Goal: Transaction & Acquisition: Purchase product/service

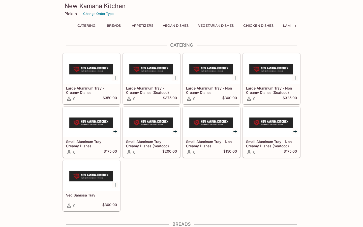
click at [91, 14] on button "Change Order Type" at bounding box center [98, 14] width 35 height 8
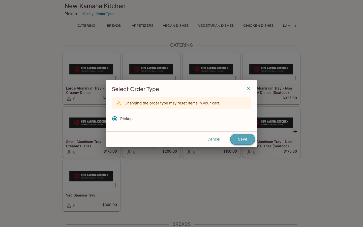
click at [243, 138] on button "Save" at bounding box center [242, 138] width 25 height 11
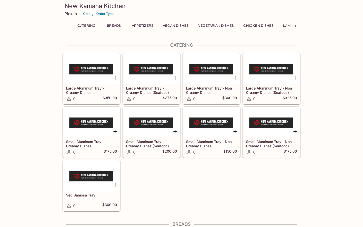
click at [113, 23] on button "Breads" at bounding box center [113, 25] width 23 height 7
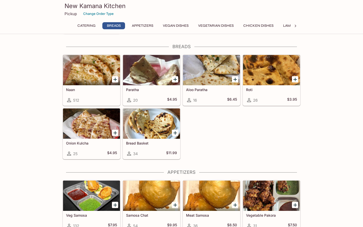
scroll to position [178, 0]
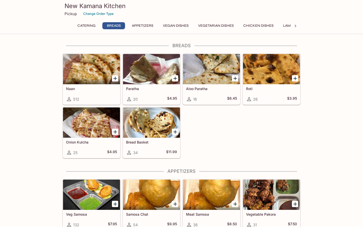
click at [114, 79] on icon "Add Naan" at bounding box center [115, 78] width 6 height 6
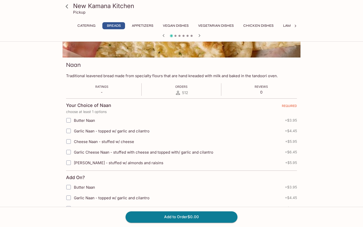
scroll to position [56, 0]
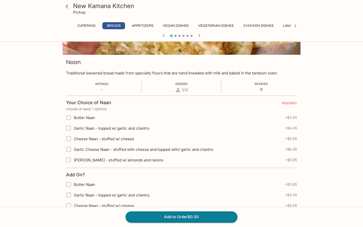
click at [69, 149] on input "Garlic Cheese Naan - stuffed with cheese and topped with/ garlic and cilantro" at bounding box center [68, 149] width 10 height 10
checkbox input "true"
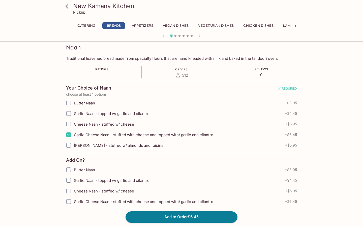
click at [68, 123] on input "Cheese Naan - stuffed w/ cheese" at bounding box center [68, 124] width 10 height 10
checkbox input "true"
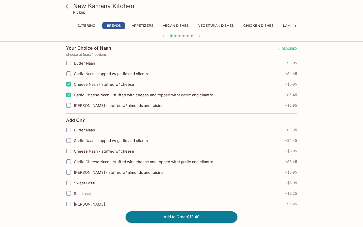
scroll to position [106, 0]
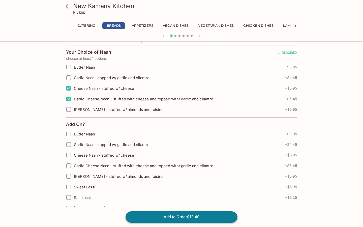
click at [170, 218] on button "Add to Order $12.40" at bounding box center [181, 216] width 112 height 11
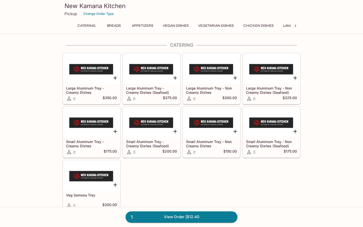
click at [112, 26] on button "Breads" at bounding box center [113, 25] width 23 height 7
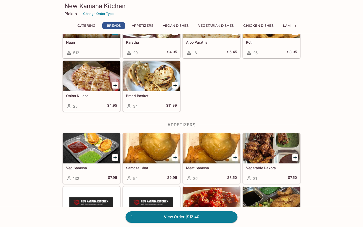
scroll to position [246, 0]
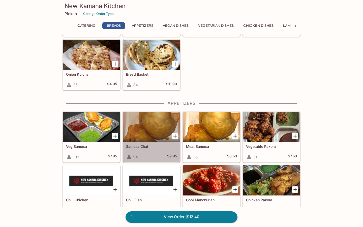
click at [155, 132] on div at bounding box center [151, 127] width 57 height 30
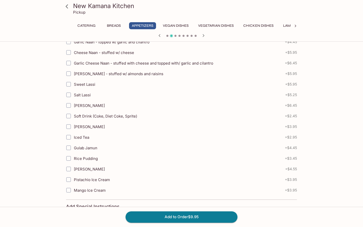
scroll to position [158, 0]
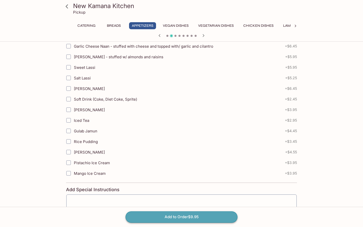
click at [176, 215] on button "Add to Order $9.95" at bounding box center [181, 216] width 112 height 11
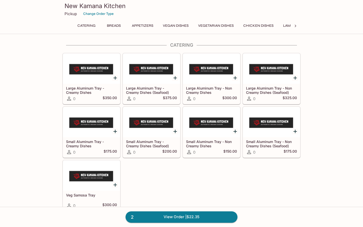
click at [142, 20] on div "New Kamana Kitchen Pickup Change Order Type Catering Breads Appetizers Vegan Di…" at bounding box center [181, 16] width 242 height 32
click at [140, 27] on button "Appetizers" at bounding box center [142, 25] width 27 height 7
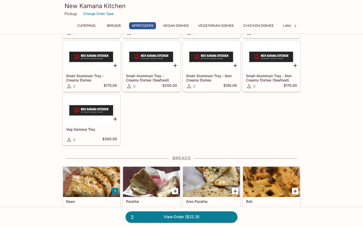
click at [140, 27] on button "Appetizers" at bounding box center [142, 25] width 27 height 7
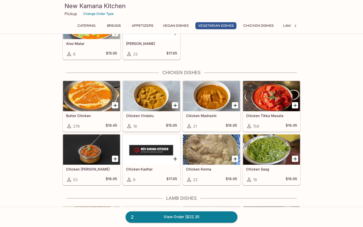
scroll to position [868, 0]
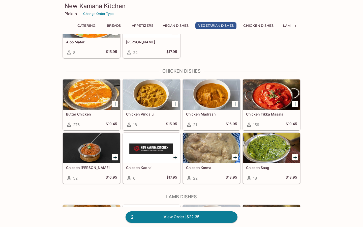
click at [295, 103] on icon "Add Chicken Tikka Masala" at bounding box center [295, 104] width 4 height 4
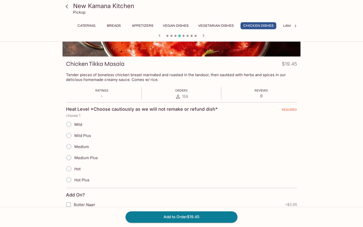
scroll to position [54, 0]
click at [69, 125] on input "Mild" at bounding box center [68, 124] width 11 height 11
radio input "true"
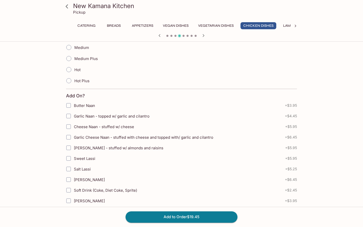
scroll to position [154, 0]
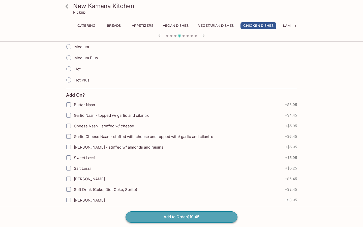
click at [179, 215] on button "Add to Order $19.45" at bounding box center [181, 216] width 112 height 11
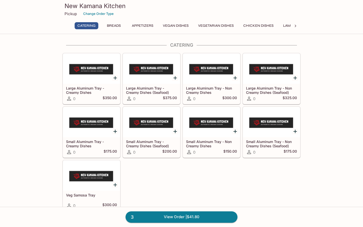
click at [182, 25] on button "Vegan Dishes" at bounding box center [175, 25] width 31 height 7
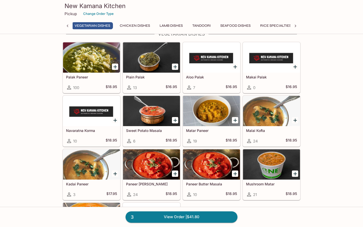
scroll to position [669, 0]
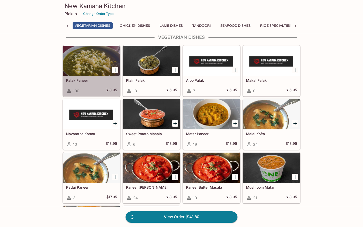
click at [83, 67] on div at bounding box center [91, 61] width 57 height 30
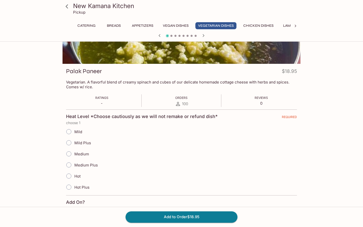
scroll to position [62, 0]
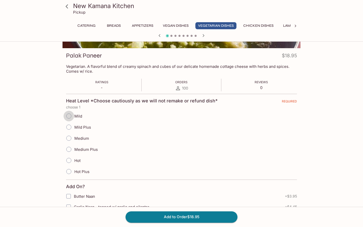
click at [69, 115] on input "Mild" at bounding box center [68, 116] width 11 height 11
radio input "true"
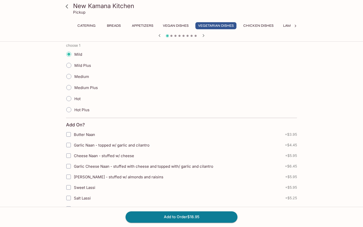
scroll to position [0, 0]
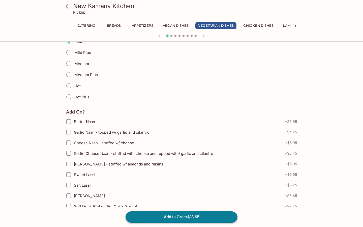
click at [164, 217] on button "Add to Order $18.95" at bounding box center [181, 216] width 112 height 11
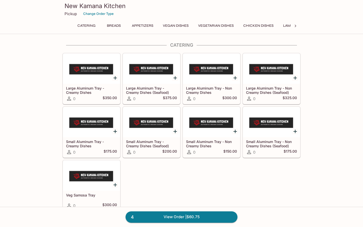
click at [256, 26] on button "Chicken Dishes" at bounding box center [258, 25] width 36 height 7
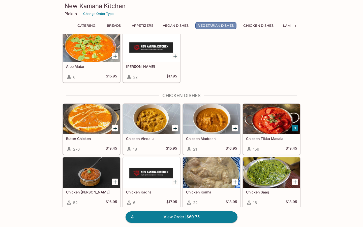
click at [213, 24] on button "Vegetarian Dishes" at bounding box center [215, 25] width 41 height 7
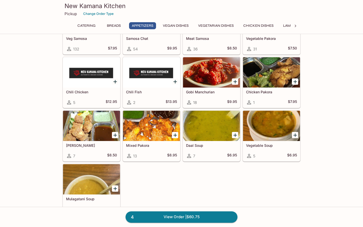
scroll to position [349, 0]
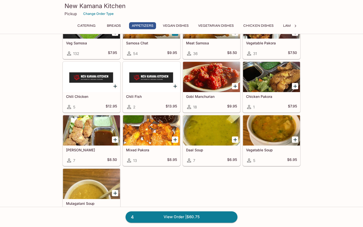
click at [110, 23] on button "Breads" at bounding box center [113, 25] width 23 height 7
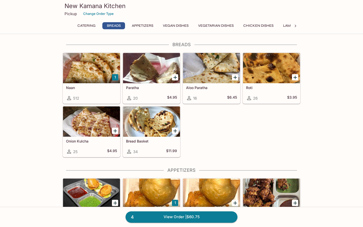
scroll to position [180, 0]
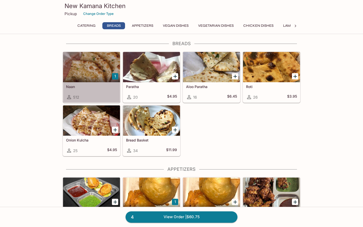
click at [77, 80] on div at bounding box center [91, 67] width 57 height 30
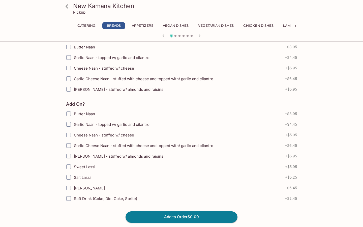
scroll to position [133, 0]
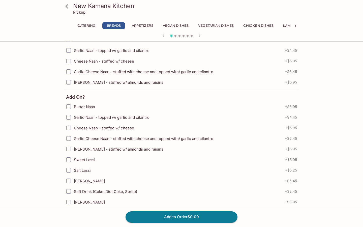
drag, startPoint x: 68, startPoint y: 3, endPoint x: 68, endPoint y: 196, distance: 193.4
click at [66, 7] on icon at bounding box center [66, 6] width 9 height 9
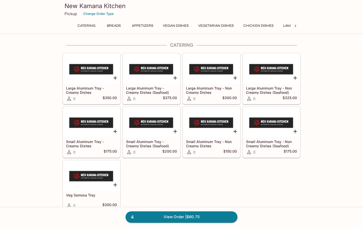
click at [119, 30] on div "Catering Breads Appetizers Vegan Dishes Vegetarian Dishes Chicken Dishes Lamb D…" at bounding box center [182, 27] width 218 height 10
click at [118, 29] on button "Breads" at bounding box center [113, 25] width 23 height 7
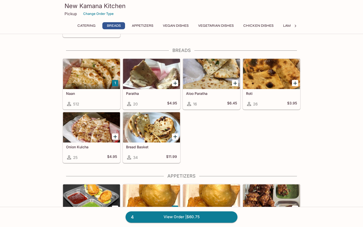
scroll to position [178, 0]
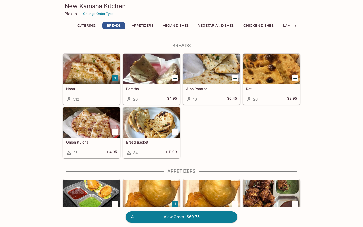
click at [136, 26] on button "Appetizers" at bounding box center [142, 25] width 27 height 7
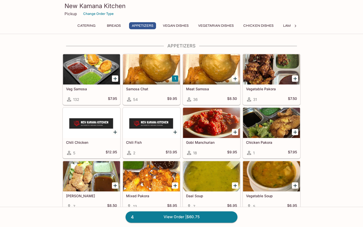
scroll to position [304, 0]
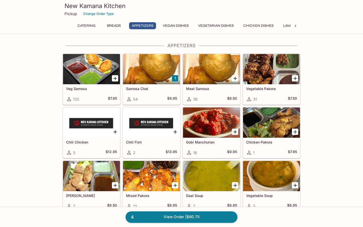
click at [167, 25] on button "Vegan Dishes" at bounding box center [175, 25] width 31 height 7
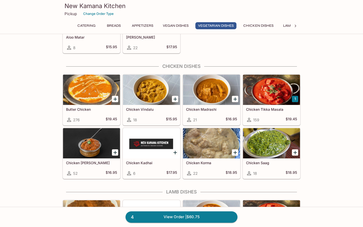
scroll to position [873, 0]
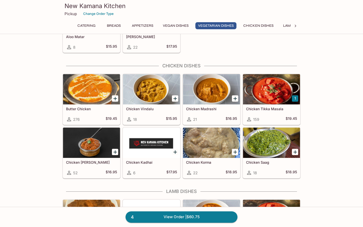
click at [150, 89] on div at bounding box center [151, 89] width 57 height 30
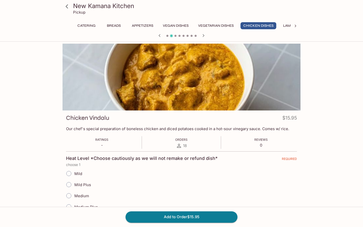
click at [159, 35] on icon "button" at bounding box center [159, 35] width 6 height 6
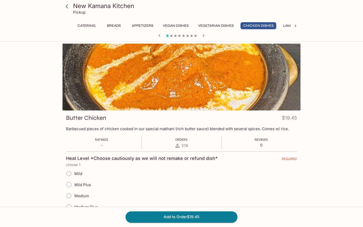
click at [203, 34] on icon "button" at bounding box center [203, 35] width 6 height 6
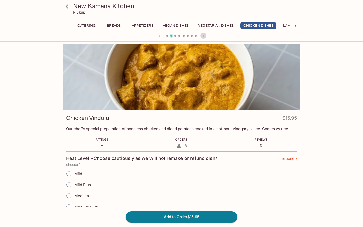
click at [203, 34] on icon "button" at bounding box center [203, 35] width 6 height 6
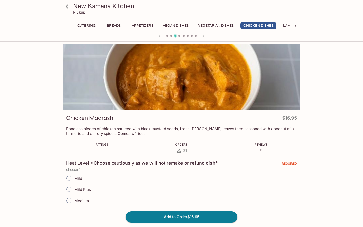
click at [203, 37] on icon "button" at bounding box center [203, 35] width 6 height 6
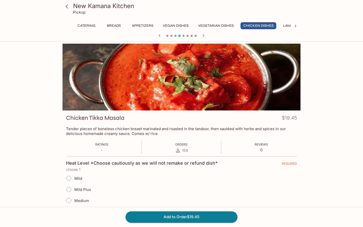
click at [203, 37] on icon "button" at bounding box center [203, 35] width 6 height 6
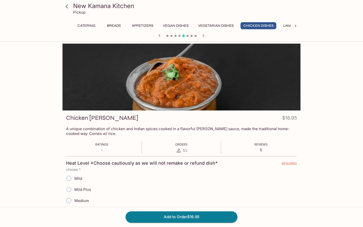
click at [159, 35] on icon "button" at bounding box center [159, 35] width 2 height 3
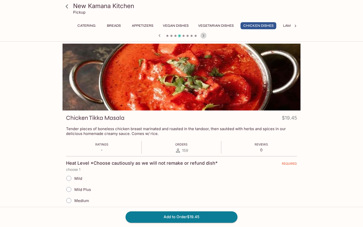
click at [202, 34] on icon "button" at bounding box center [203, 35] width 6 height 6
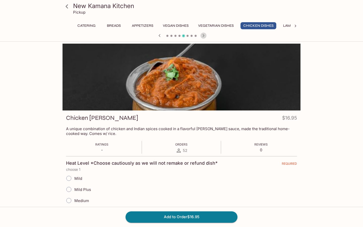
click at [202, 36] on icon "button" at bounding box center [203, 35] width 6 height 6
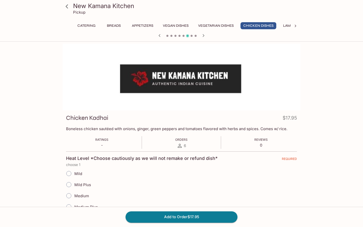
click at [202, 36] on icon "button" at bounding box center [203, 35] width 6 height 6
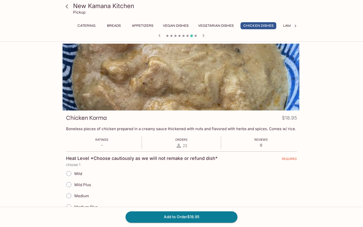
click at [203, 37] on icon "button" at bounding box center [203, 35] width 2 height 3
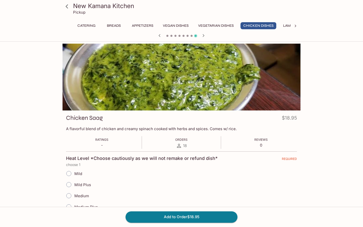
click at [203, 37] on icon "button" at bounding box center [203, 35] width 2 height 3
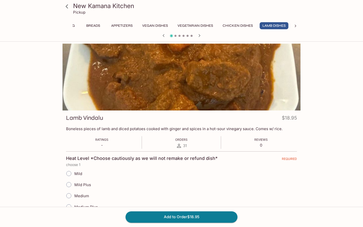
scroll to position [0, 21]
click at [294, 25] on icon at bounding box center [295, 25] width 5 height 5
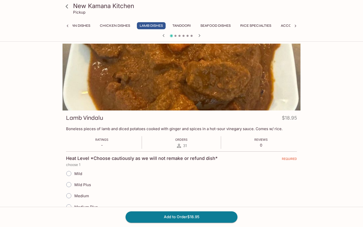
scroll to position [0, 228]
click at [101, 27] on button "Tandoori" at bounding box center [100, 25] width 24 height 7
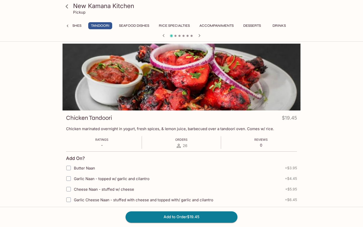
click at [65, 26] on icon at bounding box center [67, 25] width 5 height 5
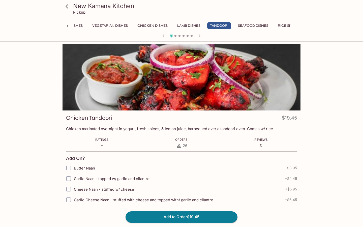
scroll to position [0, 19]
click at [149, 26] on button "Vegan Dishes" at bounding box center [155, 25] width 31 height 7
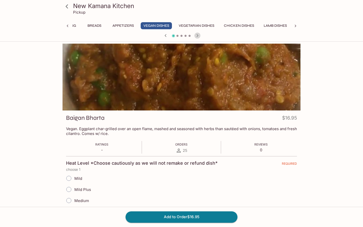
click at [198, 34] on icon "button" at bounding box center [197, 35] width 6 height 6
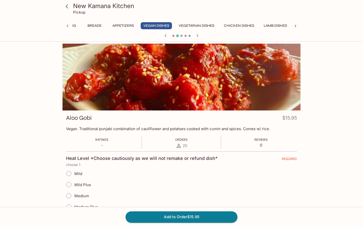
click at [165, 35] on icon "button" at bounding box center [165, 35] width 6 height 6
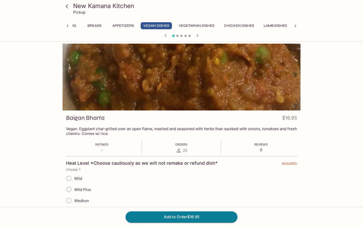
click at [197, 33] on icon "button" at bounding box center [197, 35] width 6 height 6
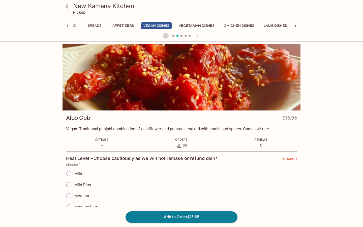
click at [165, 36] on icon "button" at bounding box center [165, 35] width 2 height 3
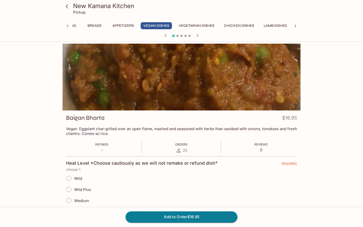
click at [198, 36] on icon "button" at bounding box center [197, 35] width 6 height 6
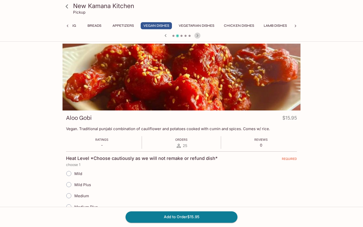
click at [198, 36] on icon "button" at bounding box center [197, 35] width 6 height 6
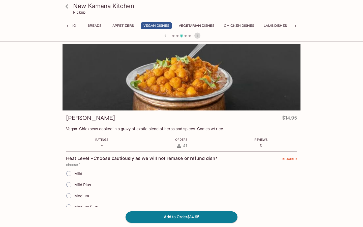
click at [198, 36] on icon "button" at bounding box center [197, 35] width 6 height 6
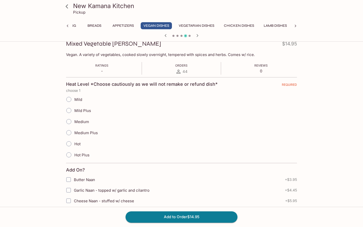
scroll to position [90, 0]
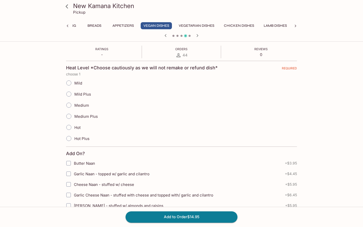
click at [70, 85] on input "Mild" at bounding box center [68, 83] width 11 height 11
radio input "true"
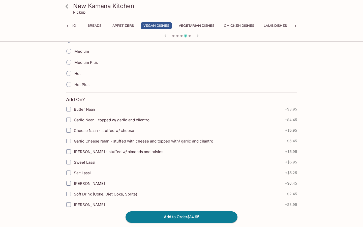
scroll to position [145, 0]
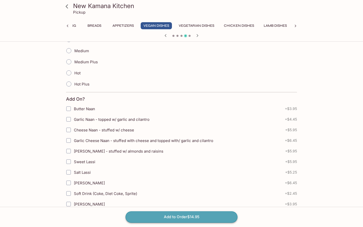
click at [167, 215] on button "Add to Order $14.95" at bounding box center [181, 216] width 112 height 11
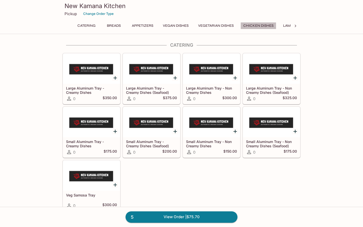
click at [249, 27] on button "Chicken Dishes" at bounding box center [258, 25] width 36 height 7
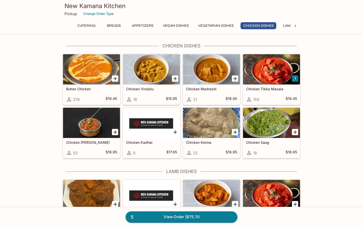
scroll to position [893, 0]
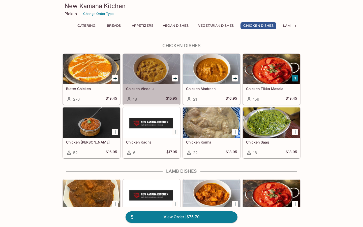
click at [149, 73] on div at bounding box center [151, 69] width 57 height 30
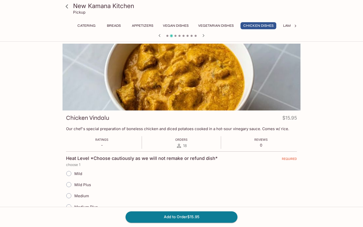
click at [203, 36] on icon "button" at bounding box center [203, 35] width 2 height 3
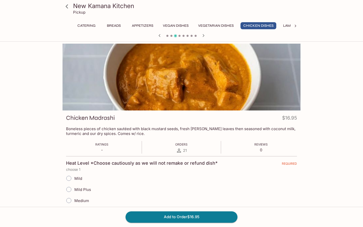
click at [203, 34] on icon "button" at bounding box center [203, 35] width 6 height 6
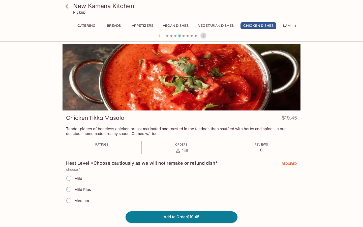
click at [203, 34] on icon "button" at bounding box center [203, 35] width 6 height 6
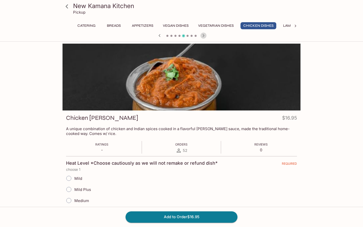
click at [203, 34] on icon "button" at bounding box center [203, 35] width 6 height 6
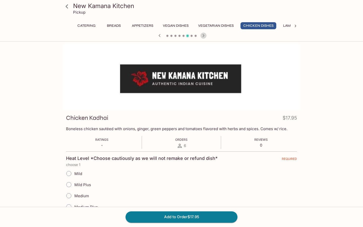
click at [203, 34] on icon "button" at bounding box center [203, 35] width 6 height 6
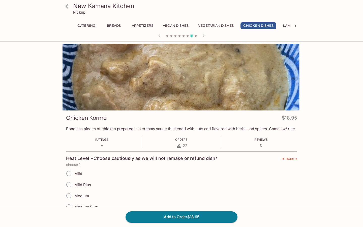
click at [202, 35] on icon "button" at bounding box center [203, 35] width 6 height 6
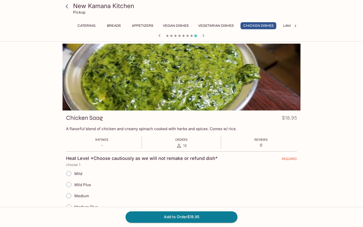
click at [202, 35] on icon "button" at bounding box center [203, 35] width 6 height 6
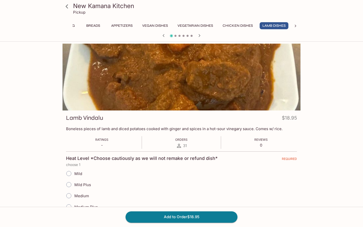
scroll to position [0, 21]
click at [202, 35] on icon "button" at bounding box center [199, 35] width 6 height 6
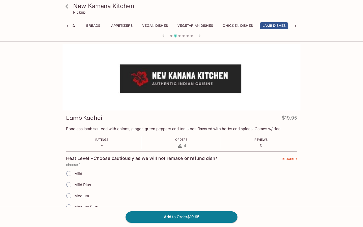
click at [163, 37] on icon "button" at bounding box center [163, 35] width 2 height 3
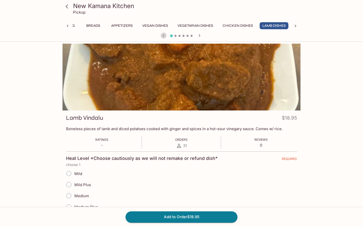
click at [163, 37] on icon "button" at bounding box center [163, 35] width 2 height 3
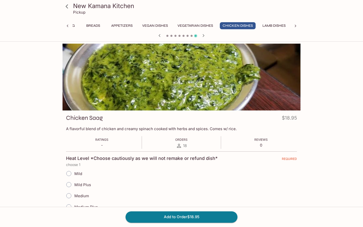
click at [163, 37] on div at bounding box center [181, 36] width 242 height 8
click at [161, 36] on icon "button" at bounding box center [159, 35] width 6 height 6
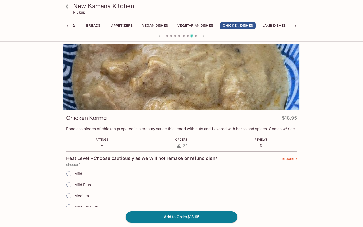
click at [161, 36] on icon "button" at bounding box center [159, 35] width 6 height 6
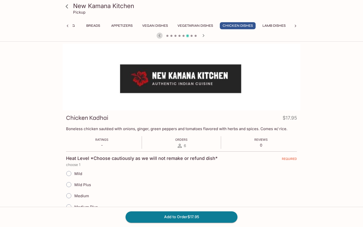
click at [161, 36] on icon "button" at bounding box center [159, 35] width 6 height 6
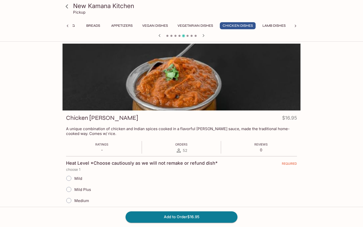
click at [161, 36] on icon "button" at bounding box center [159, 35] width 6 height 6
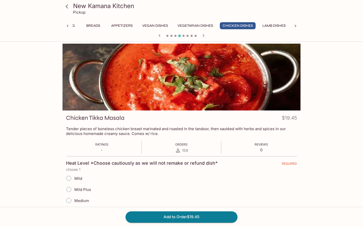
click at [159, 37] on icon "button" at bounding box center [159, 35] width 6 height 6
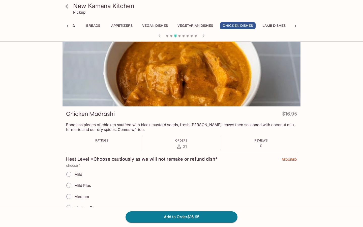
scroll to position [0, 0]
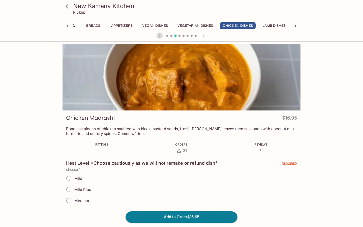
click at [160, 35] on icon "button" at bounding box center [159, 35] width 6 height 6
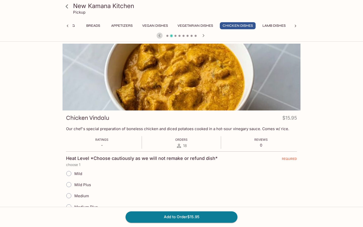
click at [160, 38] on icon "button" at bounding box center [159, 35] width 6 height 6
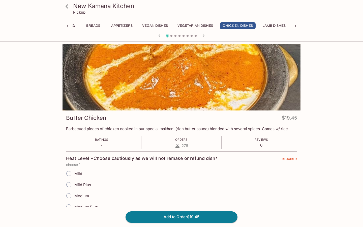
click at [171, 36] on span at bounding box center [171, 36] width 2 height 2
click at [204, 34] on icon "button" at bounding box center [203, 35] width 6 height 6
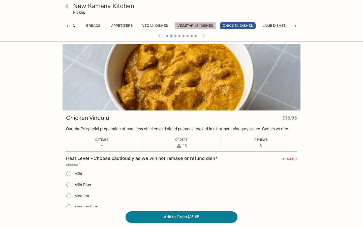
click at [193, 26] on button "Vegetarian Dishes" at bounding box center [194, 25] width 41 height 7
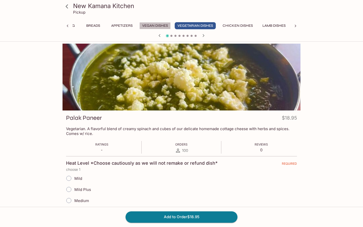
click at [151, 23] on button "Vegan Dishes" at bounding box center [154, 25] width 31 height 7
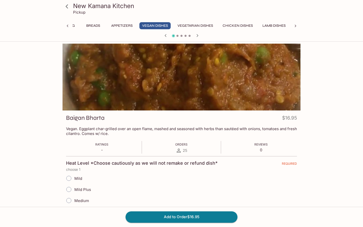
click at [198, 36] on icon "button" at bounding box center [197, 35] width 2 height 3
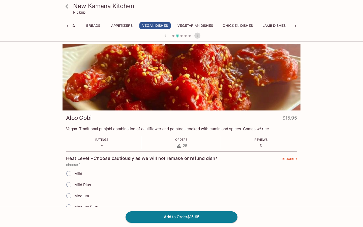
click at [198, 36] on icon "button" at bounding box center [197, 35] width 2 height 3
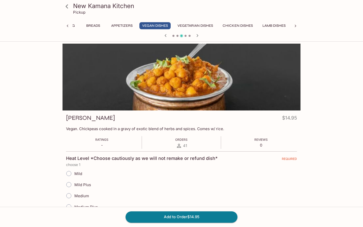
click at [198, 36] on icon "button" at bounding box center [197, 35] width 2 height 3
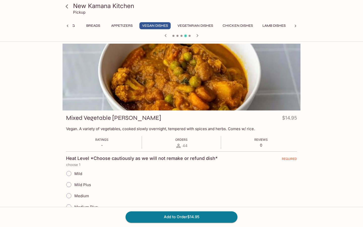
click at [230, 27] on button "Chicken Dishes" at bounding box center [238, 25] width 36 height 7
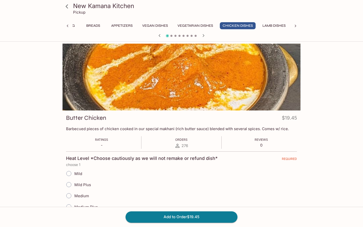
click at [197, 26] on button "Vegetarian Dishes" at bounding box center [194, 25] width 41 height 7
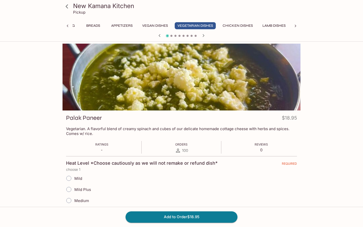
click at [163, 23] on button "Vegan Dishes" at bounding box center [154, 25] width 31 height 7
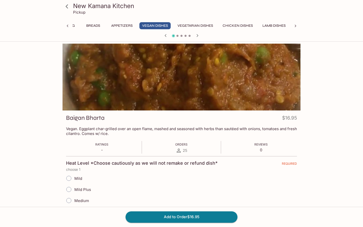
click at [197, 36] on icon "button" at bounding box center [197, 35] width 6 height 6
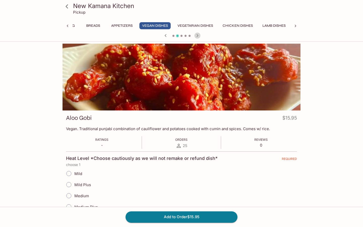
click at [197, 36] on icon "button" at bounding box center [197, 35] width 6 height 6
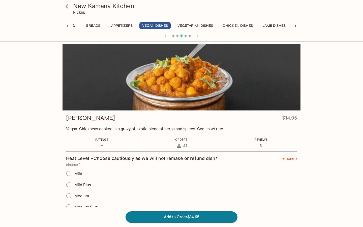
click at [166, 37] on icon "button" at bounding box center [165, 35] width 6 height 6
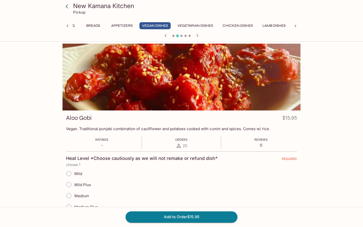
click at [197, 35] on icon "button" at bounding box center [197, 35] width 2 height 3
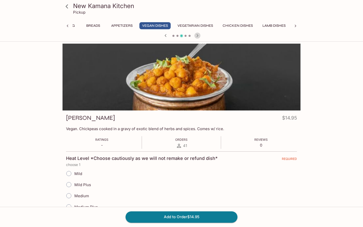
click at [197, 35] on icon "button" at bounding box center [197, 35] width 2 height 3
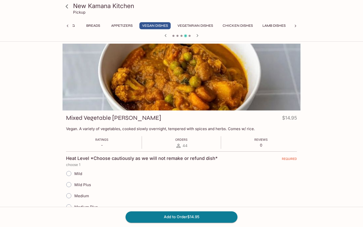
click at [197, 35] on icon "button" at bounding box center [197, 35] width 2 height 3
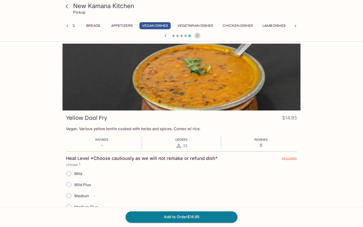
click at [197, 35] on icon "button" at bounding box center [197, 35] width 2 height 3
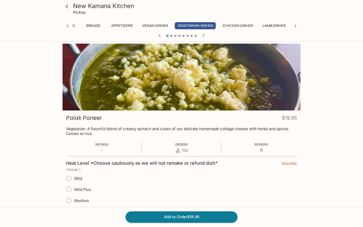
click at [158, 36] on icon "button" at bounding box center [159, 35] width 6 height 6
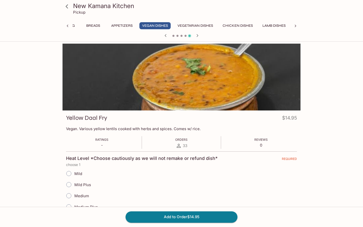
click at [198, 35] on icon "button" at bounding box center [197, 35] width 6 height 6
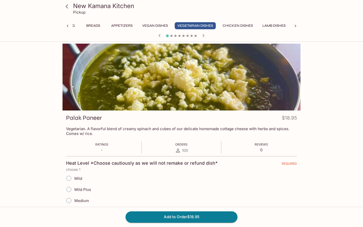
click at [198, 35] on div at bounding box center [181, 36] width 242 height 8
click at [204, 34] on icon "button" at bounding box center [203, 35] width 6 height 6
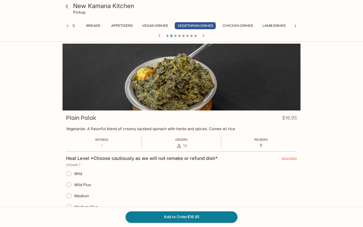
click at [204, 34] on icon "button" at bounding box center [203, 35] width 6 height 6
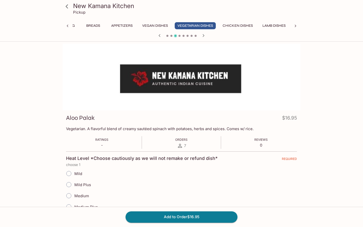
click at [204, 34] on icon "button" at bounding box center [203, 35] width 6 height 6
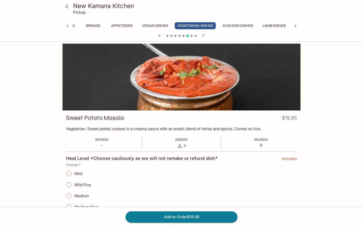
click at [160, 38] on icon "button" at bounding box center [159, 35] width 6 height 6
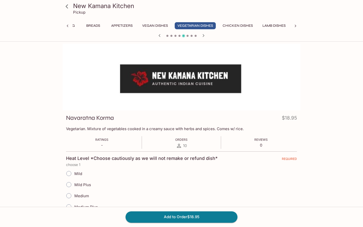
click at [202, 35] on icon "button" at bounding box center [203, 35] width 6 height 6
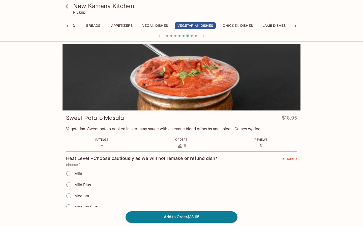
click at [202, 35] on icon "button" at bounding box center [203, 35] width 6 height 6
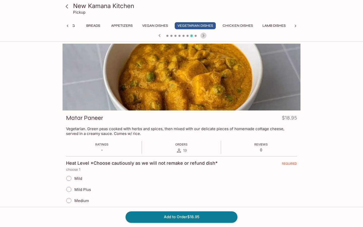
click at [202, 35] on icon "button" at bounding box center [203, 35] width 6 height 6
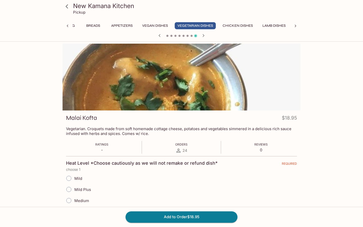
click at [160, 35] on icon "button" at bounding box center [159, 35] width 6 height 6
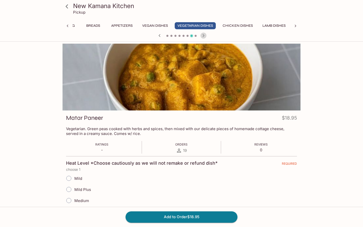
click at [203, 36] on icon "button" at bounding box center [203, 35] width 6 height 6
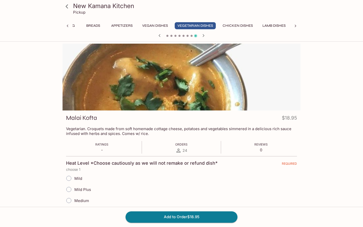
click at [203, 36] on icon "button" at bounding box center [203, 35] width 6 height 6
click at [203, 36] on div at bounding box center [181, 36] width 242 height 8
click at [164, 34] on icon "button" at bounding box center [163, 35] width 2 height 3
click at [203, 34] on icon "button" at bounding box center [203, 35] width 6 height 6
click at [203, 34] on div at bounding box center [181, 36] width 242 height 8
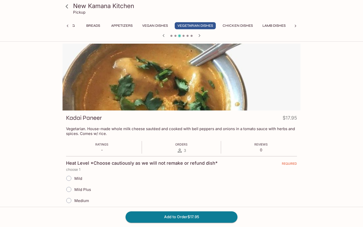
click at [199, 37] on icon "button" at bounding box center [199, 35] width 6 height 6
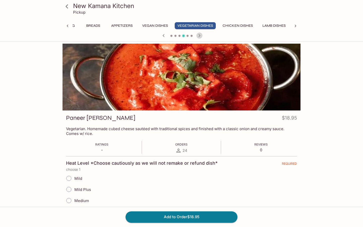
click at [199, 37] on icon "button" at bounding box center [199, 35] width 6 height 6
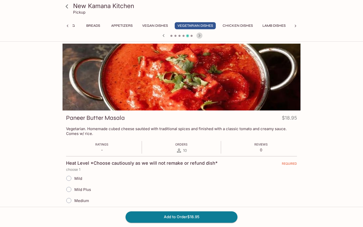
click at [199, 37] on icon "button" at bounding box center [199, 35] width 6 height 6
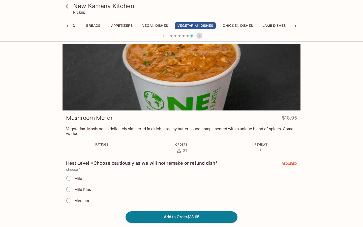
click at [199, 37] on icon "button" at bounding box center [199, 35] width 6 height 6
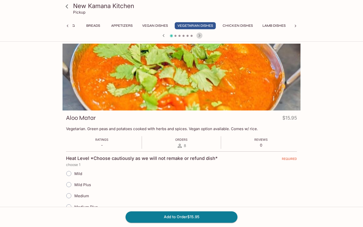
click at [199, 37] on icon "button" at bounding box center [199, 35] width 6 height 6
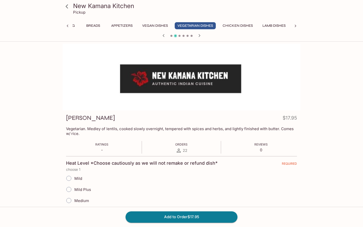
click at [164, 36] on icon "button" at bounding box center [163, 35] width 6 height 6
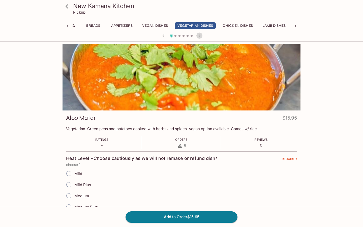
click at [199, 36] on icon "button" at bounding box center [199, 35] width 2 height 3
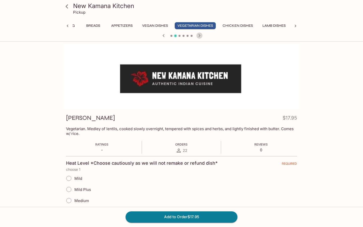
click at [199, 36] on icon "button" at bounding box center [199, 35] width 2 height 3
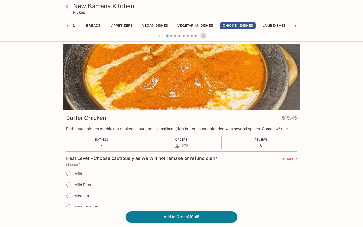
click at [203, 34] on icon "button" at bounding box center [203, 35] width 2 height 3
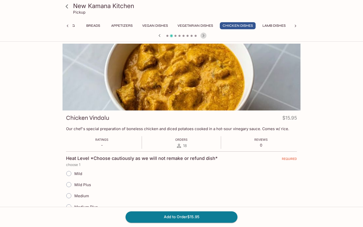
click at [203, 34] on icon "button" at bounding box center [203, 35] width 6 height 6
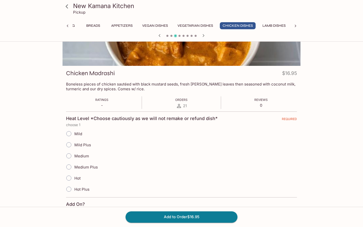
scroll to position [55, 0]
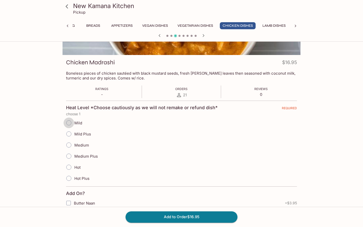
click at [72, 124] on input "Mild" at bounding box center [68, 122] width 11 height 11
radio input "true"
click at [175, 217] on button "Add to Order $16.95" at bounding box center [181, 216] width 112 height 11
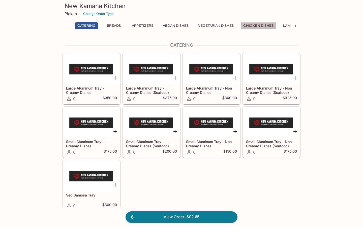
click at [250, 27] on button "Chicken Dishes" at bounding box center [258, 25] width 36 height 7
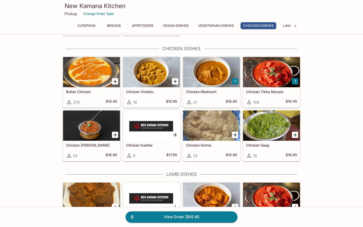
scroll to position [893, 0]
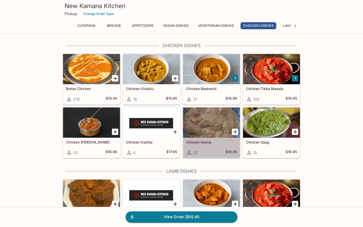
click at [190, 123] on div at bounding box center [211, 122] width 57 height 30
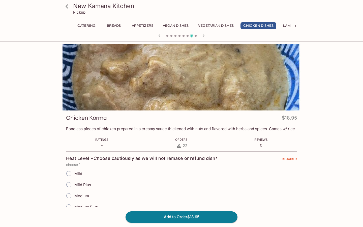
click at [70, 172] on input "Mild" at bounding box center [68, 173] width 11 height 11
radio input "true"
click at [158, 216] on button "Add to Order $18.95" at bounding box center [181, 216] width 112 height 11
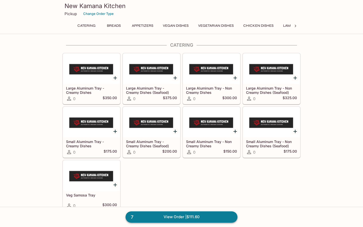
click at [175, 218] on link "7 View Order | $111.60" at bounding box center [181, 216] width 112 height 11
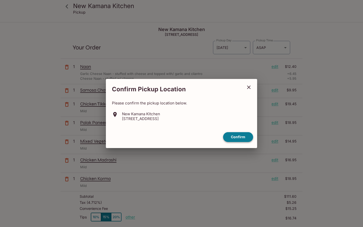
click at [241, 139] on button "Confirm" at bounding box center [238, 137] width 30 height 10
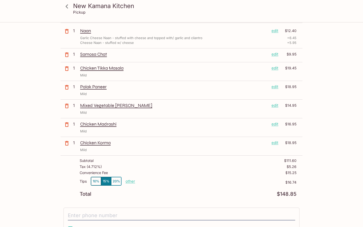
scroll to position [39, 0]
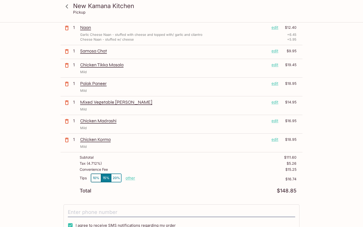
click at [274, 66] on p "edit" at bounding box center [274, 65] width 7 height 6
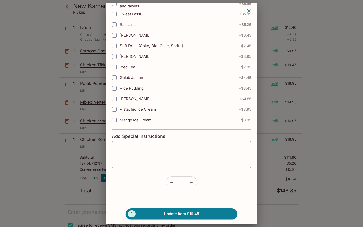
scroll to position [209, 0]
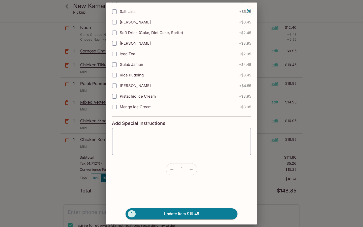
click at [172, 168] on icon "button" at bounding box center [171, 168] width 5 height 5
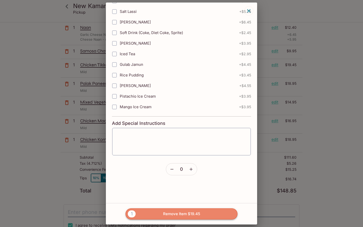
click at [165, 214] on button "1 Remove Item $19.45" at bounding box center [181, 213] width 112 height 11
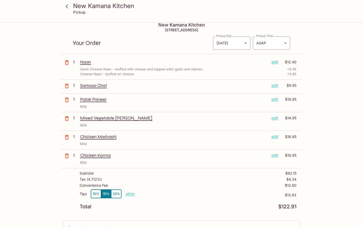
scroll to position [4, 0]
click at [274, 118] on p "edit" at bounding box center [274, 119] width 7 height 6
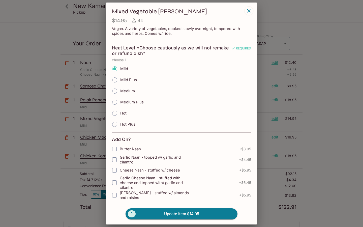
scroll to position [204, 0]
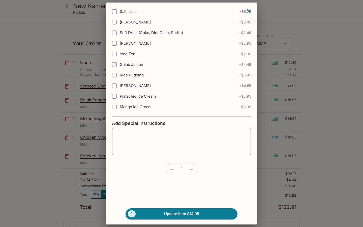
click at [176, 169] on button "button" at bounding box center [172, 169] width 12 height 12
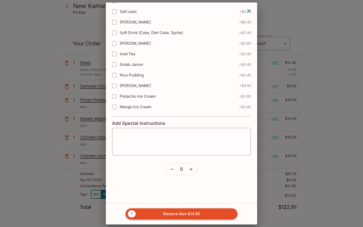
click at [176, 211] on button "1 Remove Item $14.95" at bounding box center [181, 213] width 112 height 11
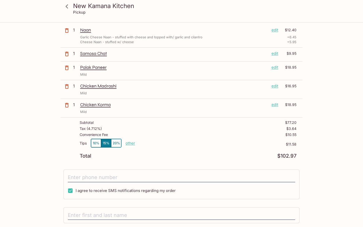
scroll to position [37, 0]
click at [92, 141] on button "10%" at bounding box center [96, 142] width 10 height 8
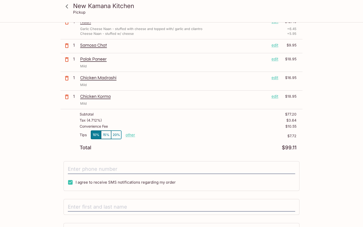
scroll to position [0, 0]
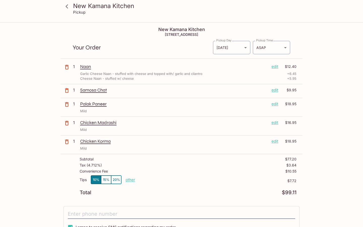
click at [66, 7] on icon at bounding box center [66, 6] width 3 height 4
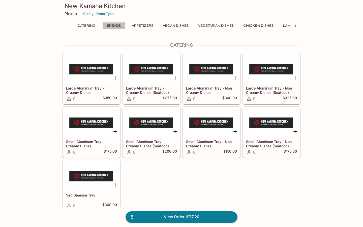
click at [113, 27] on button "Breads" at bounding box center [113, 25] width 23 height 7
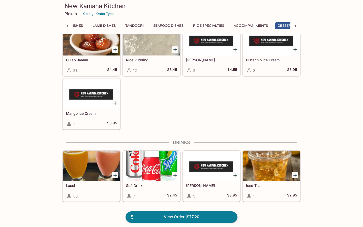
scroll to position [0, 202]
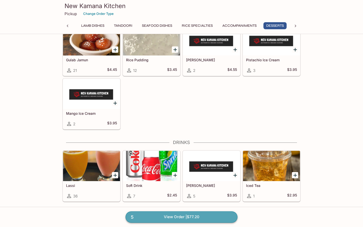
click at [161, 215] on link "5 View Order | $77.20" at bounding box center [181, 216] width 112 height 11
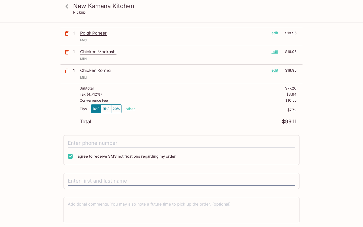
scroll to position [88, 0]
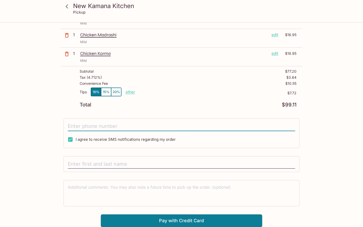
click at [137, 126] on input "tel" at bounding box center [181, 126] width 227 height 10
type input "[PHONE_NUMBER]"
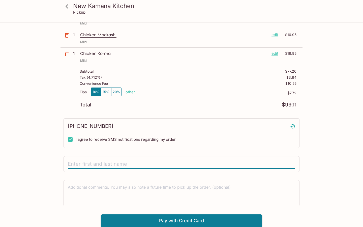
click at [104, 166] on input "text" at bounding box center [181, 164] width 227 height 10
type input "[PERSON_NAME]"
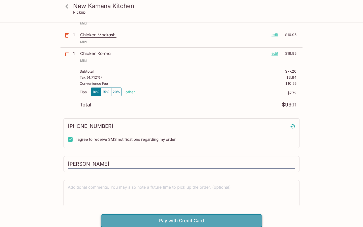
click at [156, 220] on button "Pay with Credit Card" at bounding box center [181, 220] width 161 height 13
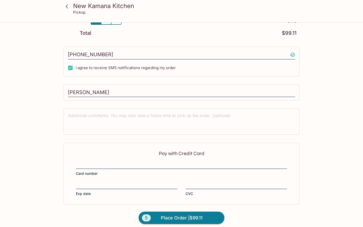
scroll to position [163, 0]
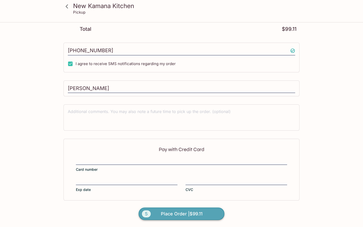
click at [171, 210] on span "Place Order | $99.11" at bounding box center [182, 213] width 42 height 8
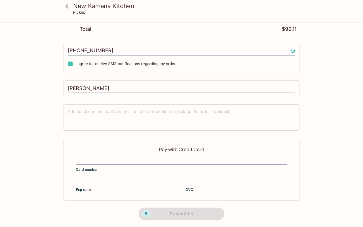
scroll to position [66, 0]
